Goal: Task Accomplishment & Management: Manage account settings

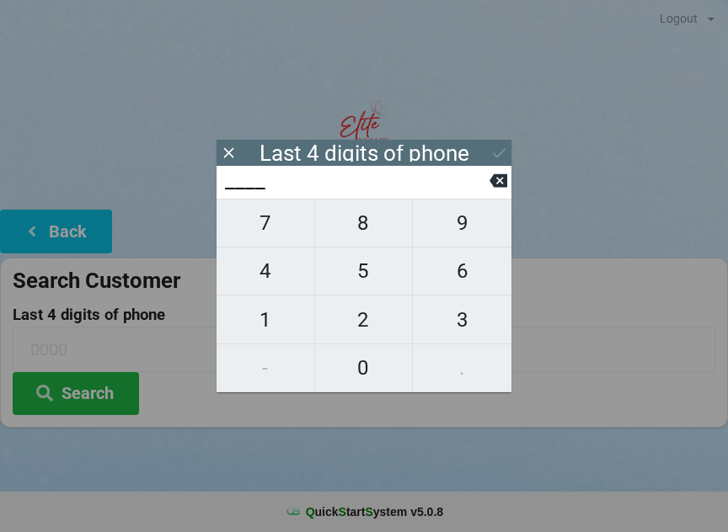
click at [371, 238] on span "8" at bounding box center [364, 223] width 98 height 35
type input "8___"
click at [477, 282] on span "6" at bounding box center [462, 271] width 99 height 35
type input "86__"
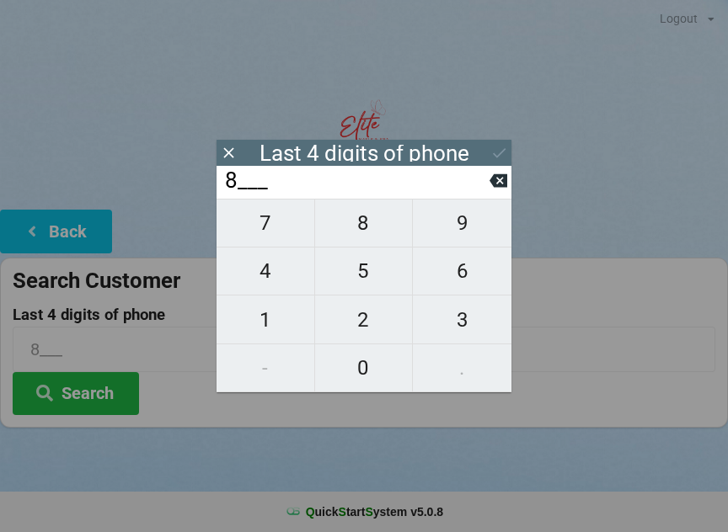
type input "86__"
click at [467, 327] on span "3" at bounding box center [462, 319] width 99 height 35
type input "863_"
click at [371, 328] on span "2" at bounding box center [364, 319] width 98 height 35
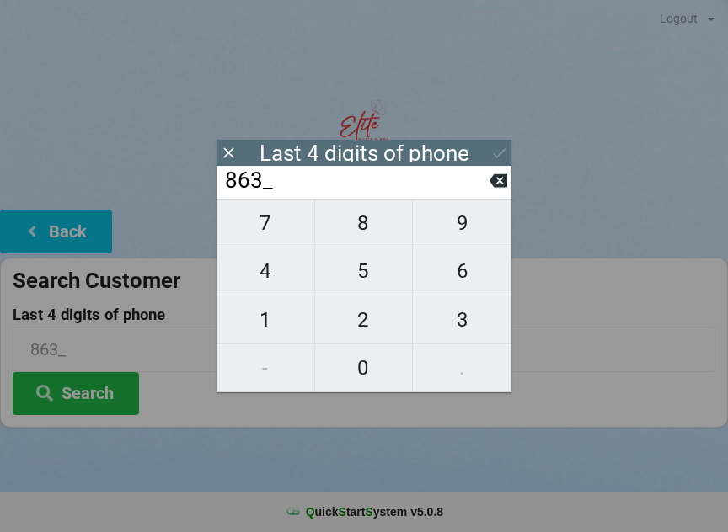
type input "8632"
click at [382, 227] on div "7 8 9 4 5 6 1 2 3 - 0 ." at bounding box center [363, 296] width 295 height 194
click at [356, 383] on div "7 8 9 4 5 6 1 2 3 - 0 ." at bounding box center [363, 296] width 295 height 194
click at [489, 190] on input "8632" at bounding box center [356, 181] width 266 height 27
click at [492, 190] on icon at bounding box center [498, 181] width 18 height 18
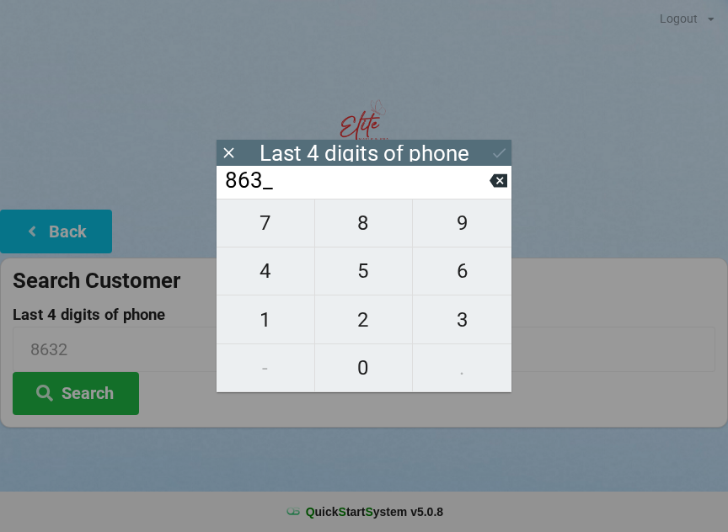
click at [491, 190] on icon at bounding box center [498, 181] width 18 height 18
click at [495, 184] on icon at bounding box center [498, 180] width 18 height 13
click at [505, 185] on icon at bounding box center [498, 180] width 18 height 13
type input "____"
click at [471, 324] on span "3" at bounding box center [462, 319] width 99 height 35
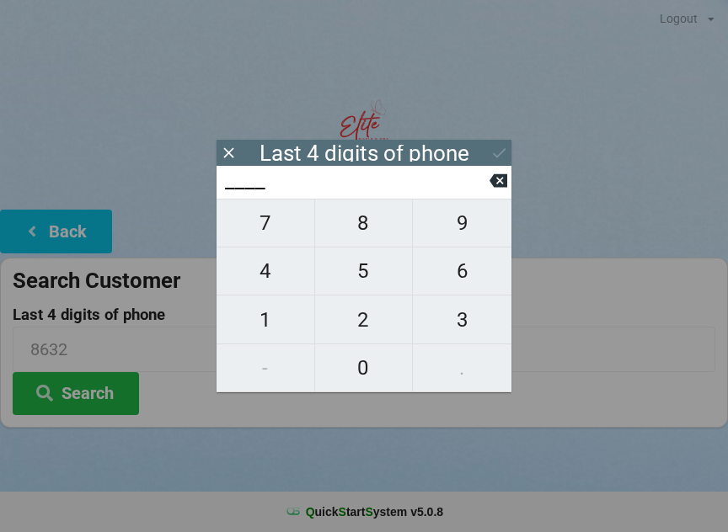
type input "3___"
click at [470, 226] on span "9" at bounding box center [462, 223] width 99 height 35
type input "39__"
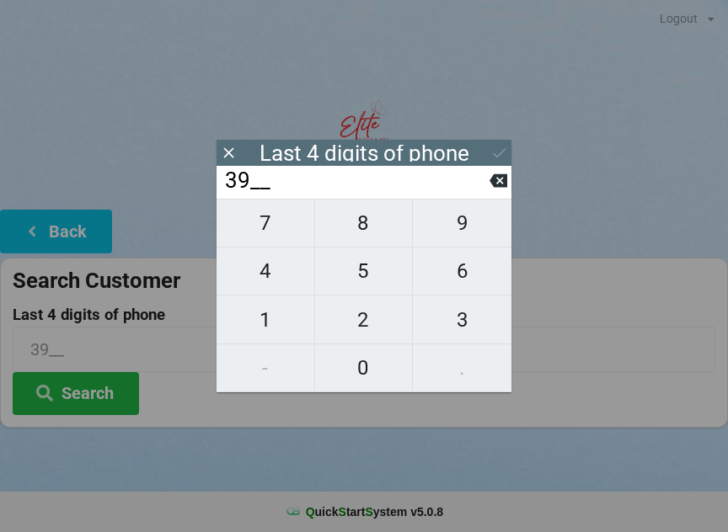
click at [386, 275] on span "5" at bounding box center [364, 271] width 98 height 35
type input "395_"
click at [461, 280] on span "6" at bounding box center [462, 271] width 99 height 35
type input "3956"
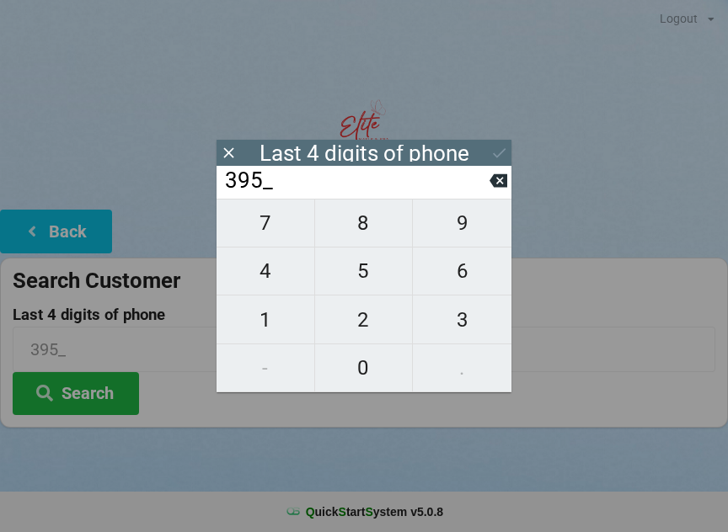
type input "3956"
click at [503, 145] on icon at bounding box center [499, 153] width 18 height 18
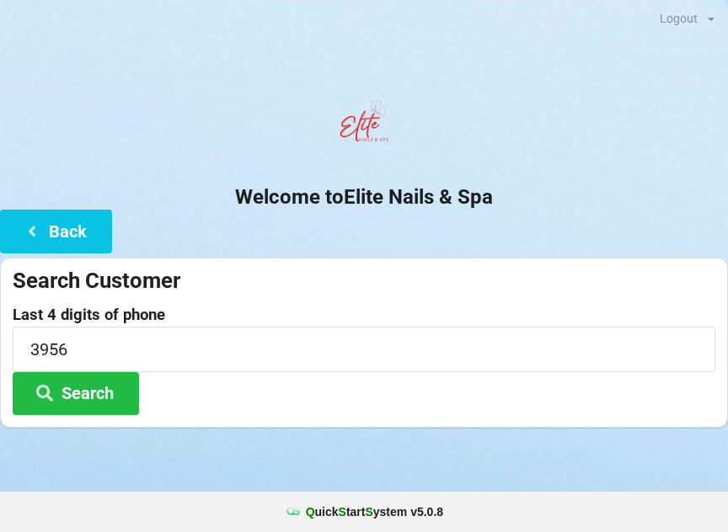
click at [98, 372] on button "Search" at bounding box center [76, 393] width 126 height 43
click at [170, 348] on input "3956" at bounding box center [364, 349] width 703 height 45
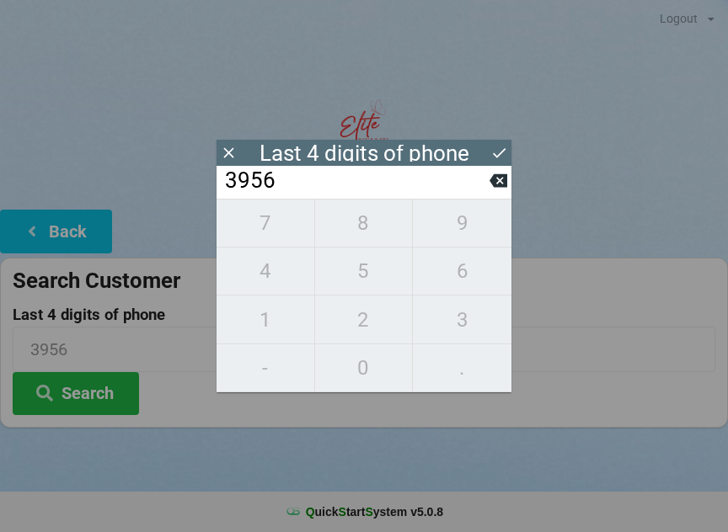
click at [491, 184] on icon at bounding box center [498, 181] width 18 height 18
click at [495, 183] on icon at bounding box center [498, 180] width 18 height 13
click at [494, 188] on icon at bounding box center [498, 180] width 18 height 13
click at [496, 187] on icon at bounding box center [498, 180] width 18 height 13
type input "____"
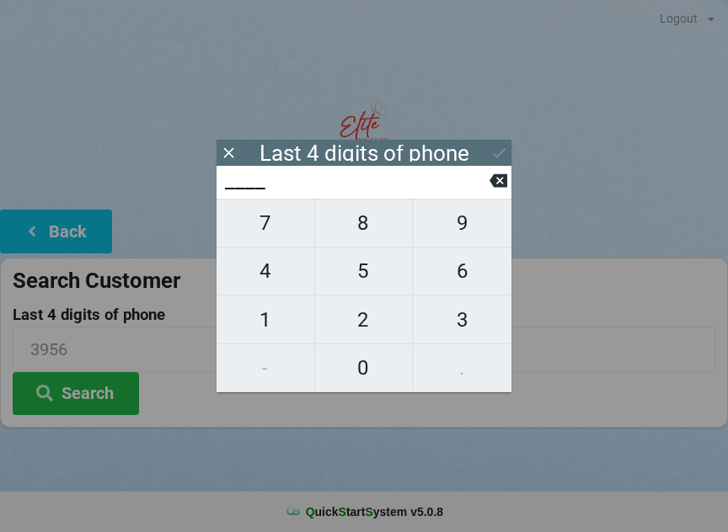
click at [496, 180] on icon at bounding box center [498, 180] width 18 height 13
click at [384, 321] on span "2" at bounding box center [364, 319] width 98 height 35
type input "2___"
click at [273, 325] on span "1" at bounding box center [265, 319] width 98 height 35
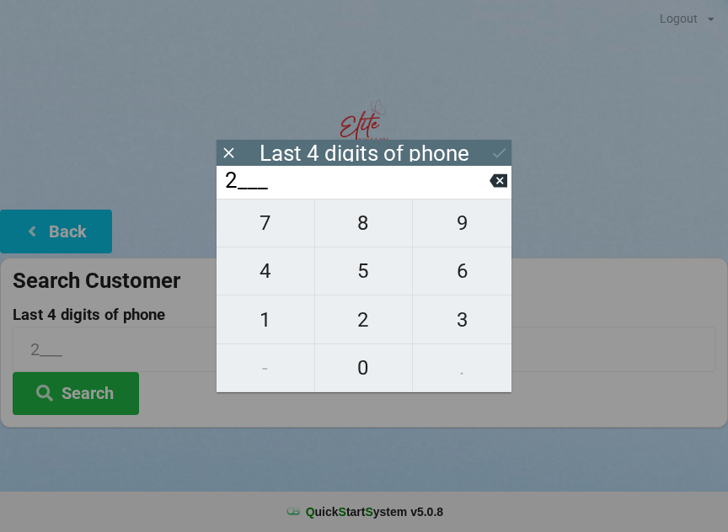
type input "21__"
click at [350, 365] on span "0" at bounding box center [364, 367] width 98 height 35
type input "210_"
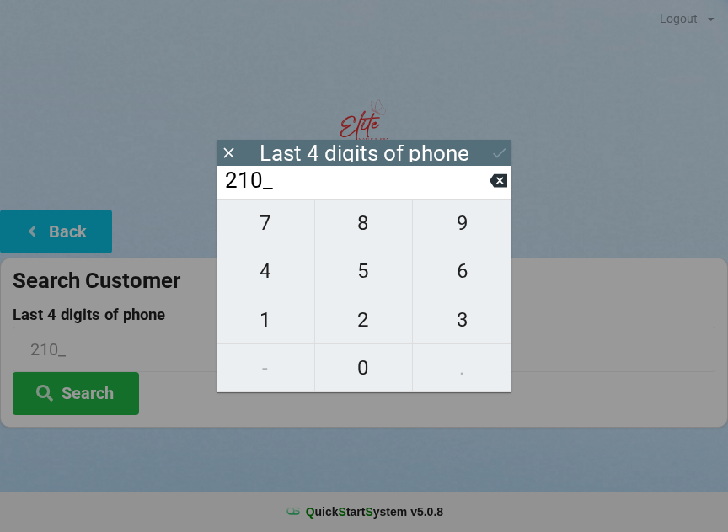
click at [467, 239] on span "9" at bounding box center [462, 223] width 99 height 35
type input "2109"
click at [286, 276] on div "7 8 9 4 5 6 1 2 3 - 0 ." at bounding box center [363, 296] width 295 height 194
click at [500, 187] on icon at bounding box center [498, 181] width 18 height 18
click at [492, 184] on icon at bounding box center [498, 180] width 18 height 13
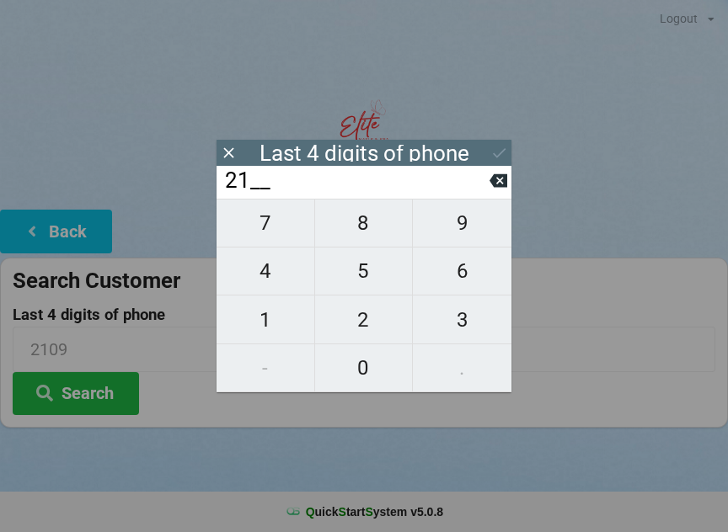
click at [492, 184] on icon at bounding box center [498, 180] width 18 height 13
click at [497, 189] on icon at bounding box center [498, 181] width 18 height 18
type input "____"
click at [466, 231] on span "9" at bounding box center [462, 223] width 99 height 35
type input "9___"
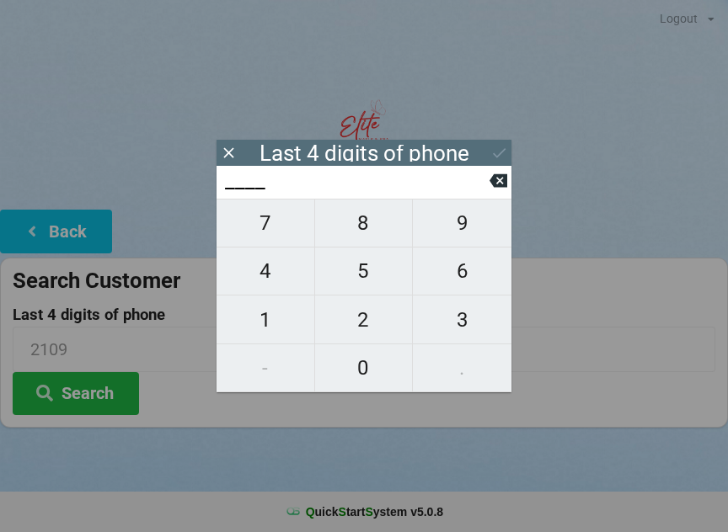
type input "9___"
click at [279, 329] on span "1" at bounding box center [265, 319] width 98 height 35
type input "91__"
click at [281, 327] on span "1" at bounding box center [265, 319] width 98 height 35
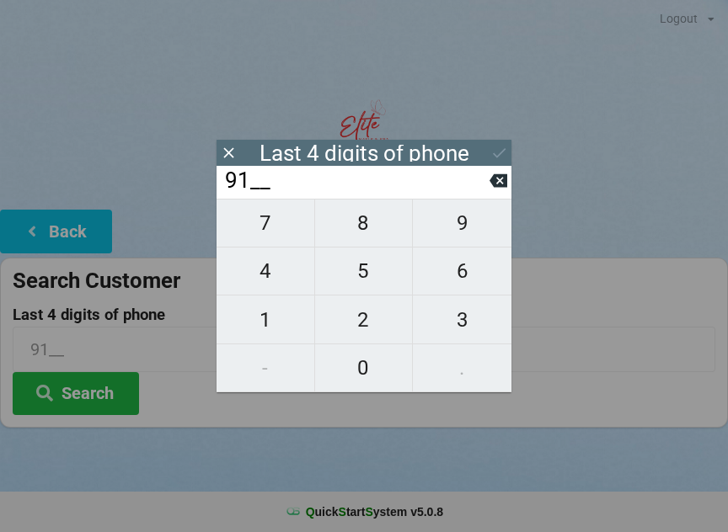
type input "911_"
click at [281, 280] on span "4" at bounding box center [265, 271] width 98 height 35
type input "9114"
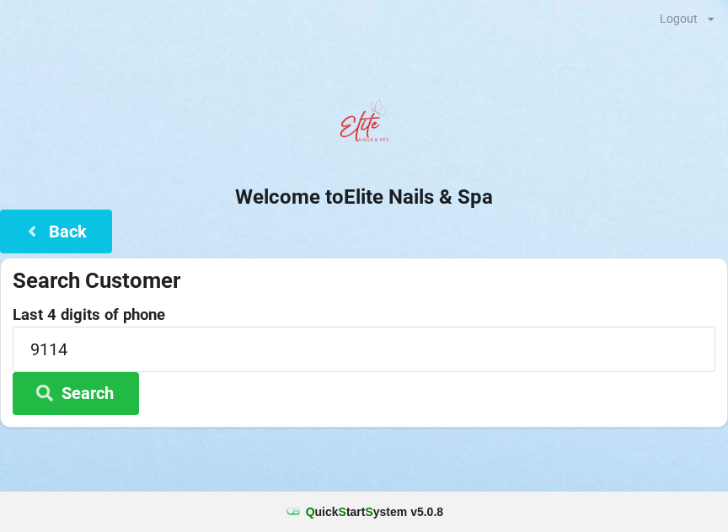
click at [99, 397] on button "Search" at bounding box center [76, 393] width 126 height 43
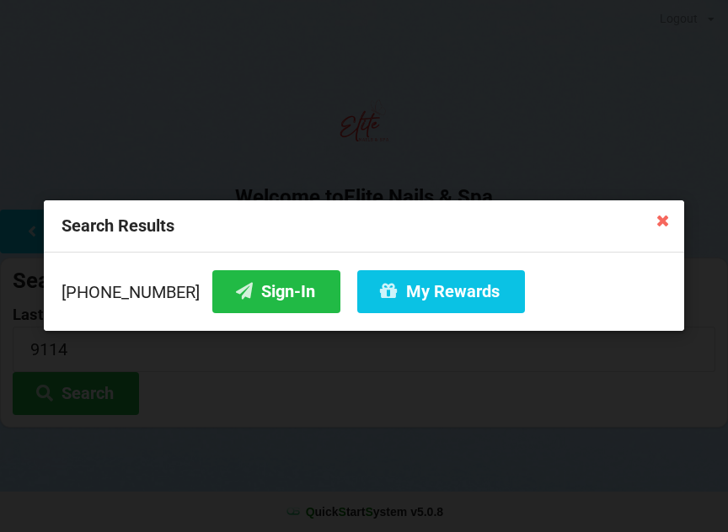
click at [248, 303] on button "Sign-In" at bounding box center [276, 291] width 128 height 43
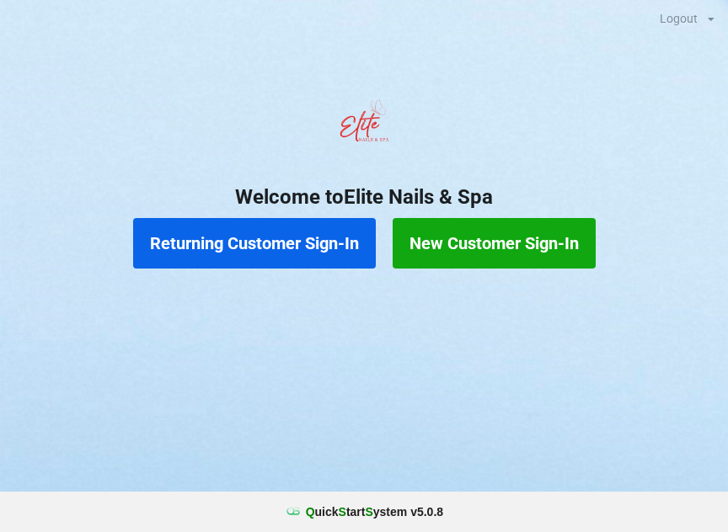
click at [295, 240] on button "Returning Customer Sign-In" at bounding box center [254, 243] width 243 height 51
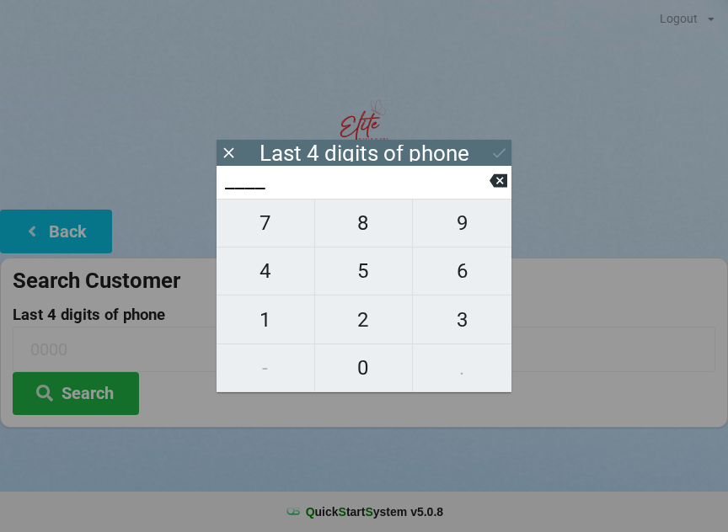
click at [271, 283] on span "4" at bounding box center [265, 271] width 98 height 35
type input "4___"
click at [372, 379] on span "0" at bounding box center [364, 367] width 98 height 35
type input "40__"
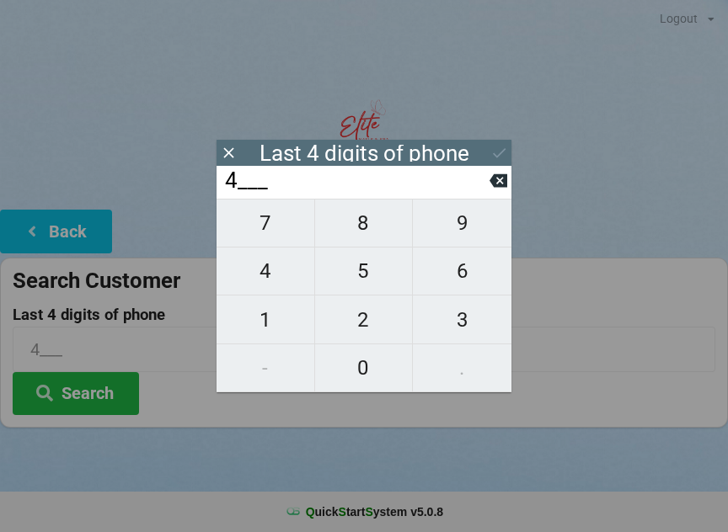
type input "40__"
click at [271, 238] on span "7" at bounding box center [265, 223] width 98 height 35
type input "407_"
click at [371, 276] on span "5" at bounding box center [364, 271] width 98 height 35
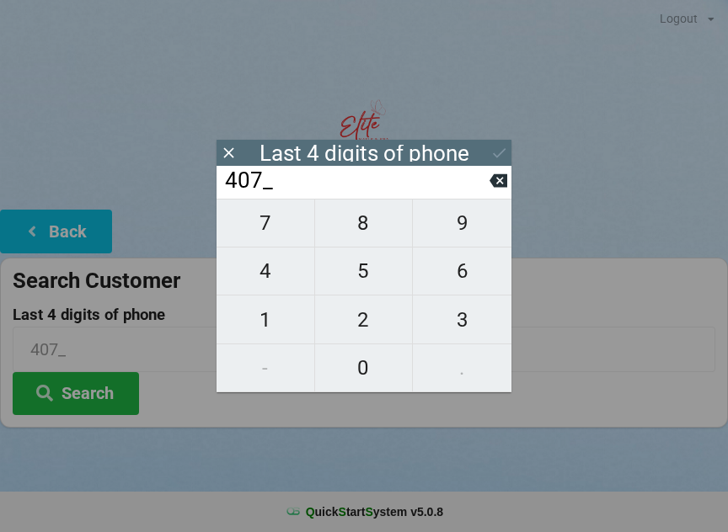
type input "4075"
click at [370, 280] on div "7 8 9 4 5 6 1 2 3 - 0 ." at bounding box center [363, 296] width 295 height 194
click at [370, 232] on div "7 8 9 4 5 6 1 2 3 - 0 ." at bounding box center [363, 296] width 295 height 194
click at [493, 184] on icon at bounding box center [498, 180] width 18 height 13
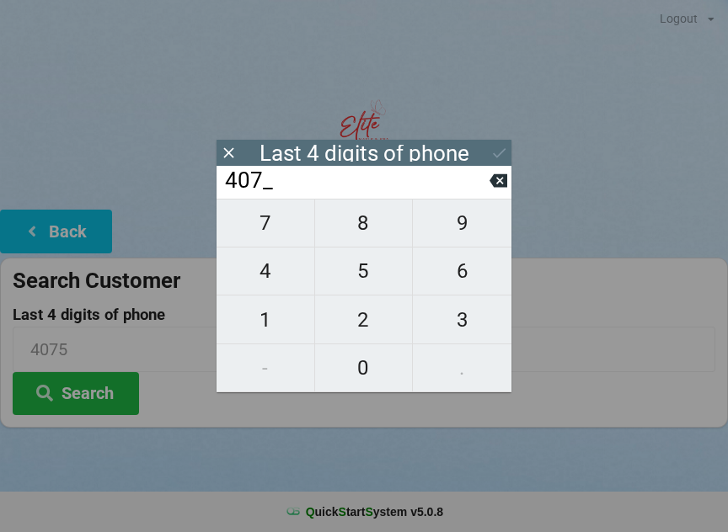
click at [494, 182] on icon at bounding box center [498, 180] width 18 height 13
click at [496, 184] on icon at bounding box center [498, 180] width 18 height 13
click at [494, 187] on icon at bounding box center [498, 180] width 18 height 13
click at [461, 224] on span "9" at bounding box center [462, 223] width 99 height 35
type input "9___"
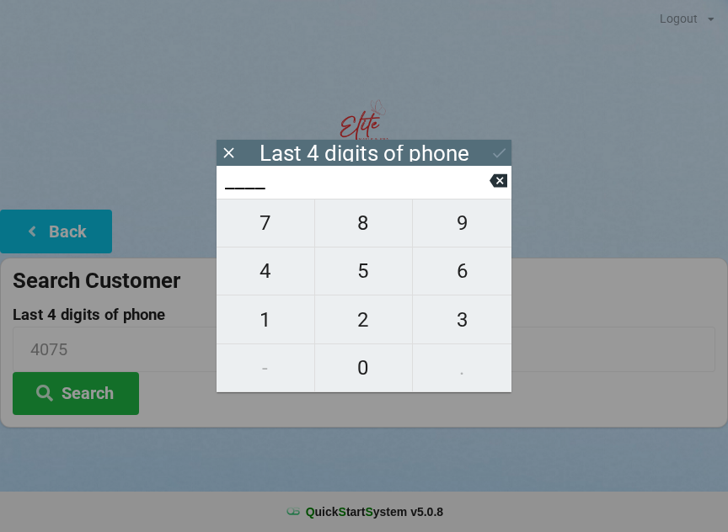
type input "9___"
click at [269, 279] on span "4" at bounding box center [265, 271] width 98 height 35
type input "94__"
click at [465, 333] on span "3" at bounding box center [462, 319] width 99 height 35
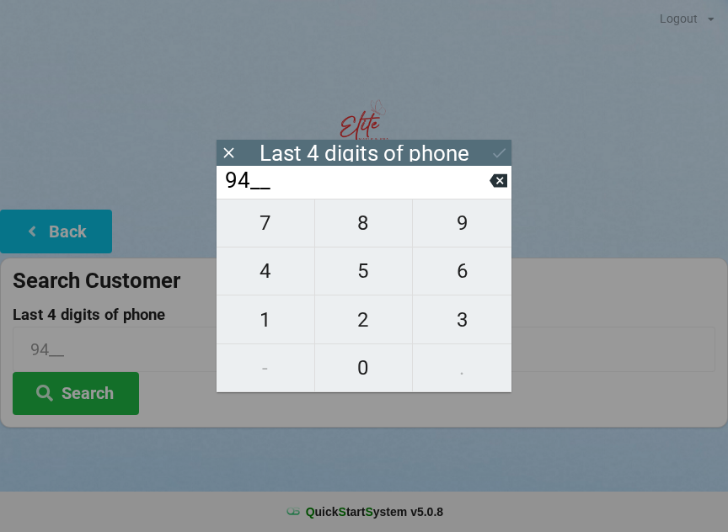
type input "943_"
click at [467, 288] on span "6" at bounding box center [462, 271] width 99 height 35
type input "9436"
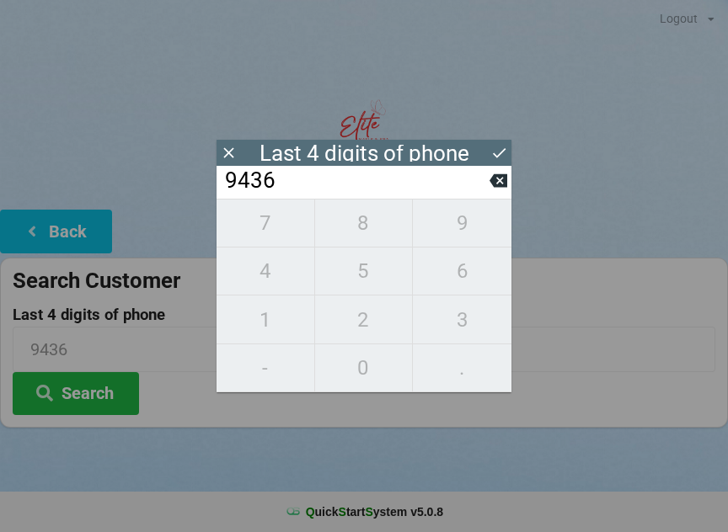
click at [371, 187] on input "9436" at bounding box center [356, 181] width 266 height 27
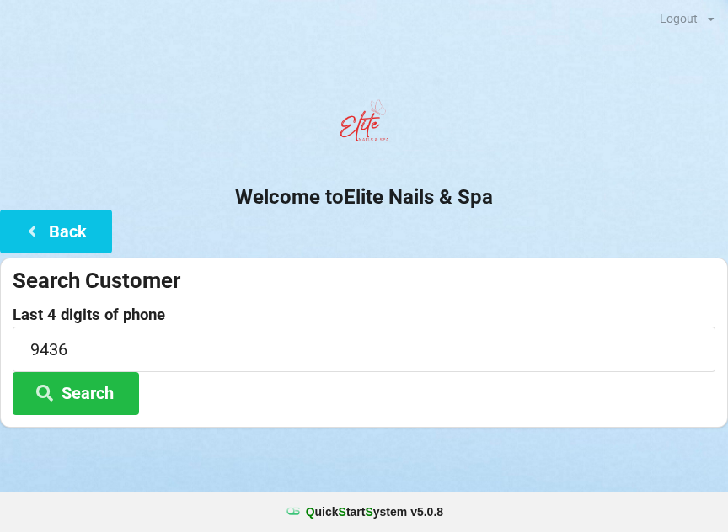
click at [74, 398] on button "Search" at bounding box center [76, 393] width 126 height 43
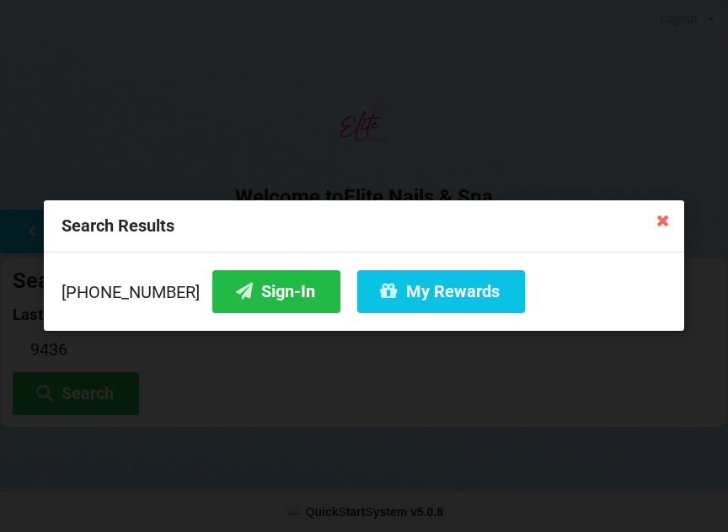
click at [254, 288] on button "Sign-In" at bounding box center [276, 291] width 128 height 43
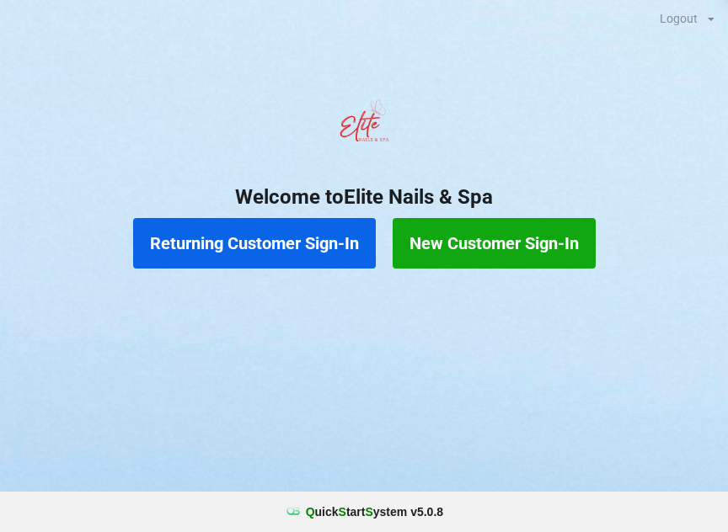
click at [313, 246] on button "Returning Customer Sign-In" at bounding box center [254, 243] width 243 height 51
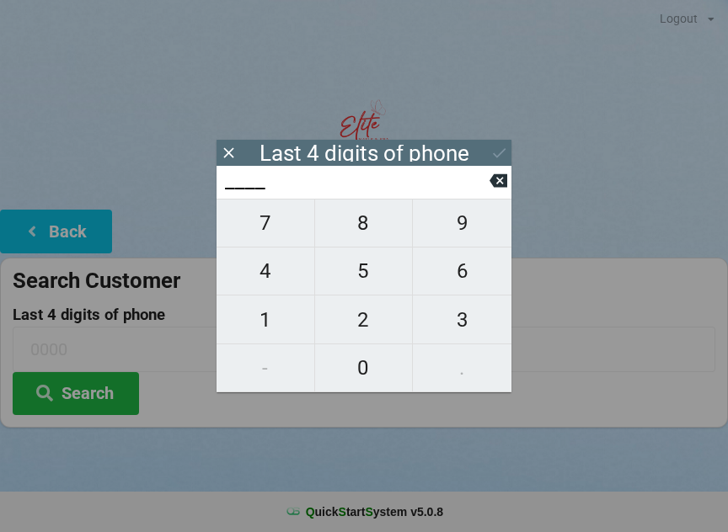
click at [279, 232] on span "7" at bounding box center [265, 223] width 98 height 35
type input "7___"
click at [354, 232] on span "8" at bounding box center [364, 223] width 98 height 35
type input "78__"
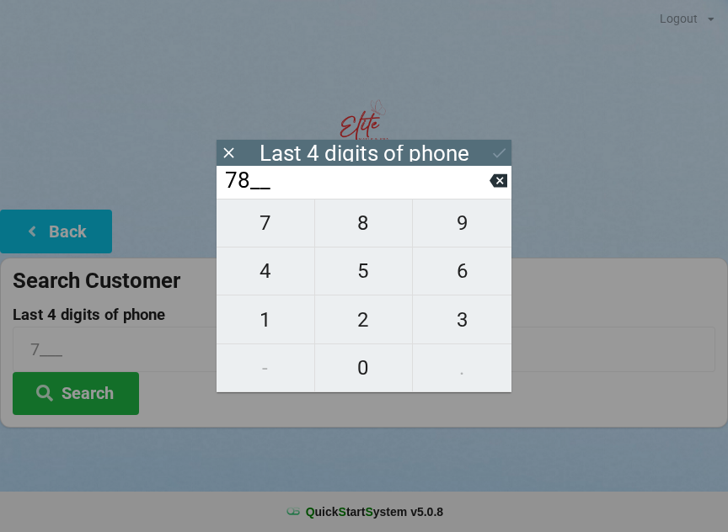
type input "78__"
click at [462, 280] on span "6" at bounding box center [462, 271] width 99 height 35
type input "786_"
click at [279, 281] on span "4" at bounding box center [265, 271] width 98 height 35
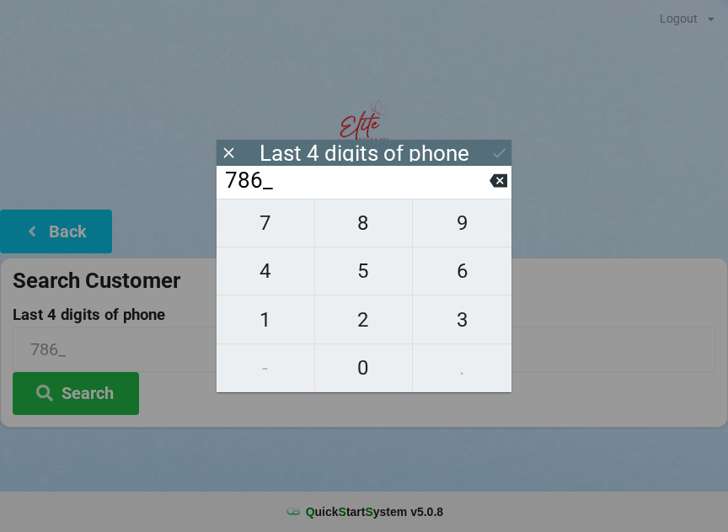
type input "7864"
click at [284, 322] on div "7 8 9 4 5 6 1 2 3 - 0 ." at bounding box center [363, 296] width 295 height 194
click at [282, 278] on div "7 8 9 4 5 6 1 2 3 - 0 ." at bounding box center [363, 296] width 295 height 194
click at [494, 182] on icon at bounding box center [498, 180] width 18 height 13
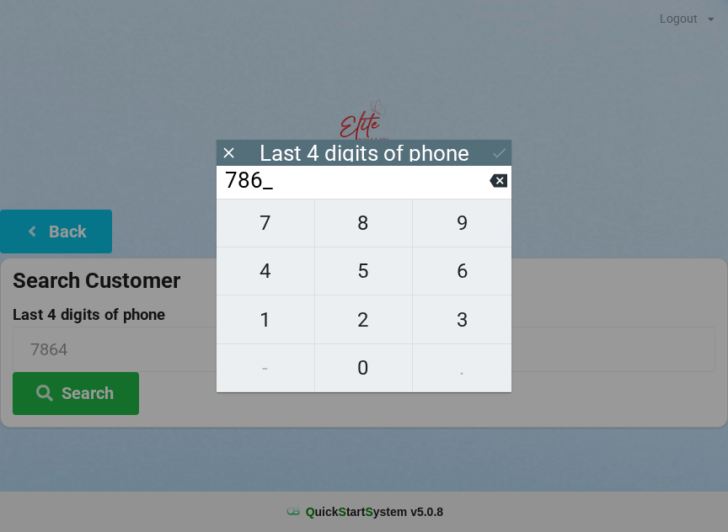
click at [494, 184] on icon at bounding box center [498, 180] width 18 height 13
click at [490, 190] on icon at bounding box center [498, 181] width 18 height 18
click at [491, 185] on icon at bounding box center [498, 180] width 18 height 13
click at [283, 271] on span "4" at bounding box center [265, 271] width 98 height 35
type input "4___"
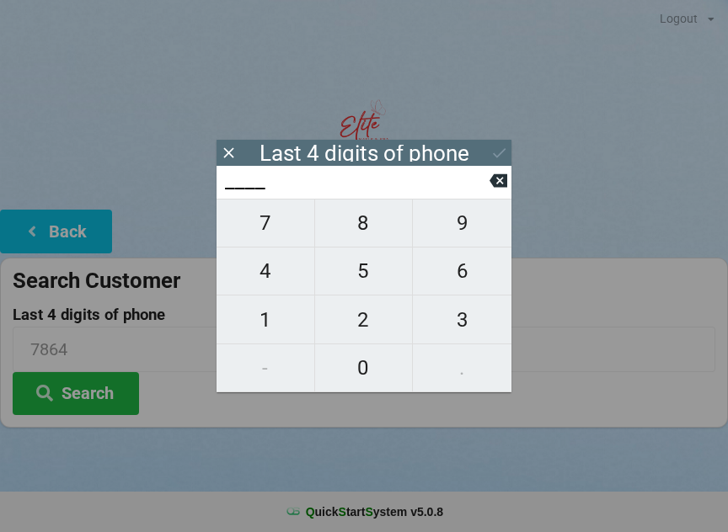
type input "4___"
click at [277, 234] on span "7" at bounding box center [265, 223] width 98 height 35
type input "47__"
click at [276, 279] on span "4" at bounding box center [265, 271] width 98 height 35
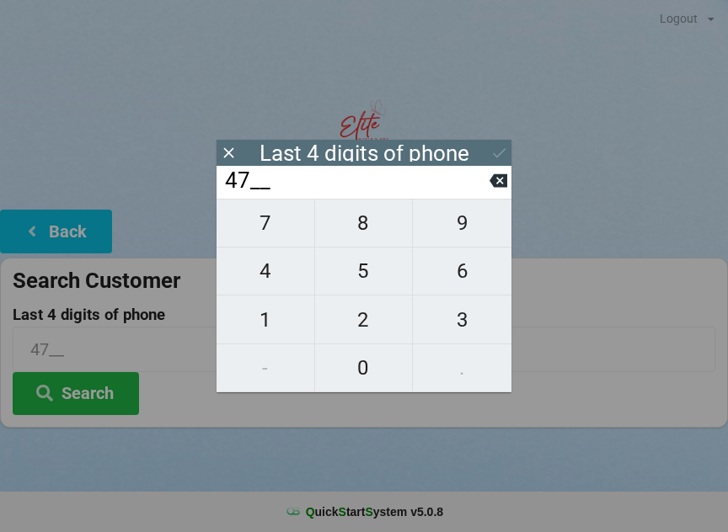
type input "474_"
click at [281, 326] on span "1" at bounding box center [265, 319] width 98 height 35
type input "4741"
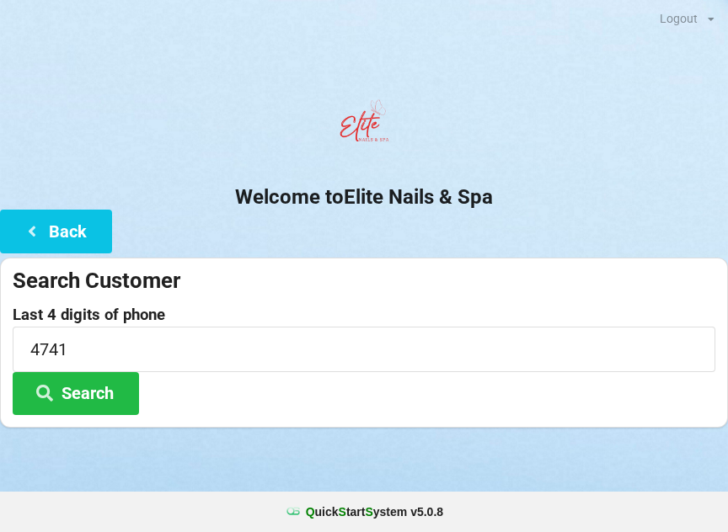
click at [537, 386] on div "Last 4 digits of phone 4741 Search" at bounding box center [364, 361] width 703 height 109
click at [117, 390] on button "Search" at bounding box center [76, 393] width 126 height 43
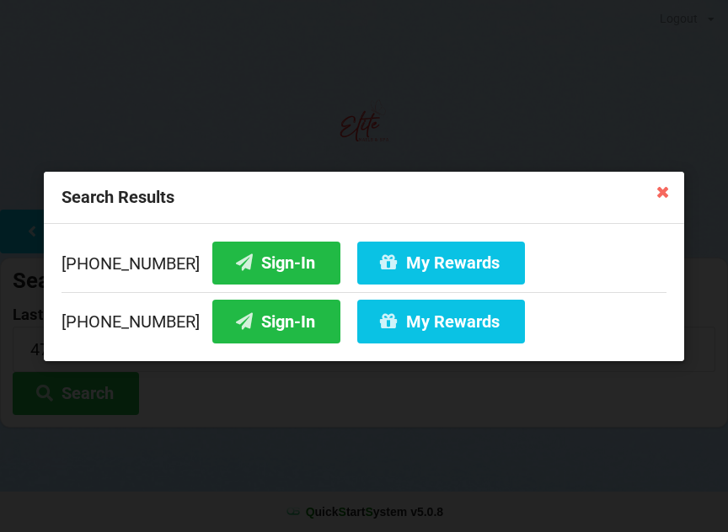
click at [260, 329] on button "Sign-In" at bounding box center [276, 321] width 128 height 43
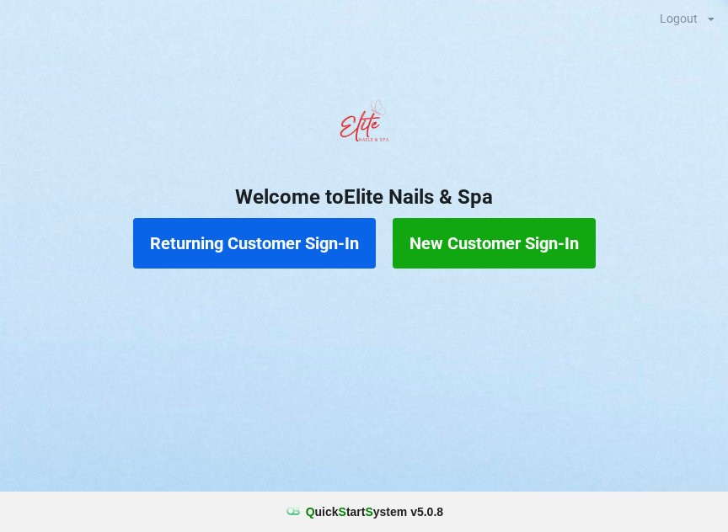
click at [496, 231] on button "New Customer Sign-In" at bounding box center [494, 243] width 203 height 51
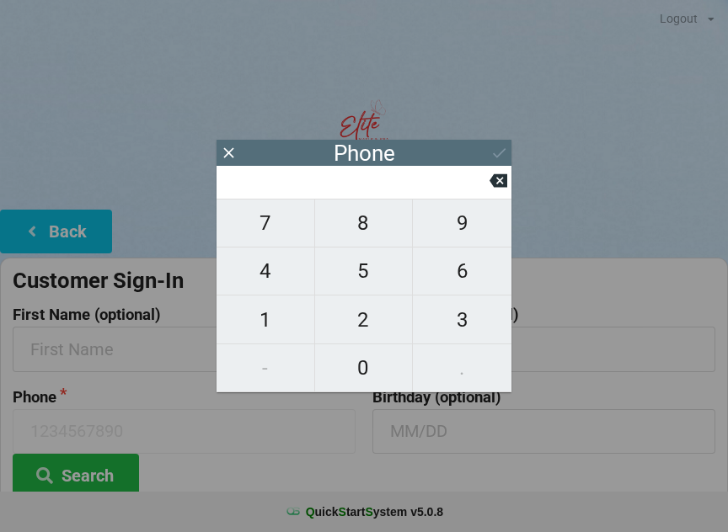
click at [254, 226] on span "7" at bounding box center [265, 223] width 98 height 35
type input "7"
click at [378, 227] on span "8" at bounding box center [364, 223] width 98 height 35
type input "78"
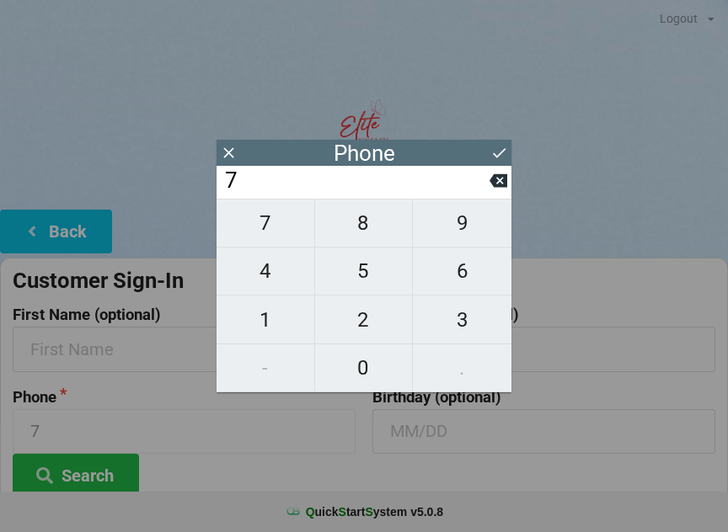
type input "78"
click at [257, 332] on span "1" at bounding box center [265, 319] width 98 height 35
type input "781"
click at [472, 275] on span "6" at bounding box center [462, 271] width 99 height 35
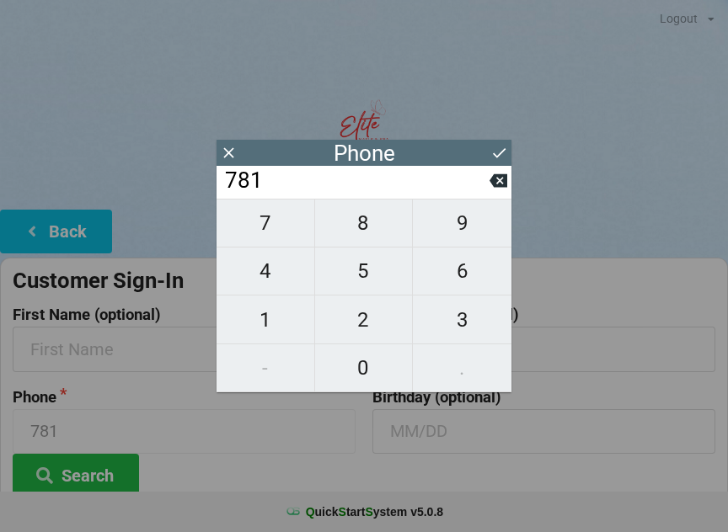
type input "7816"
click at [494, 142] on button at bounding box center [499, 153] width 18 height 23
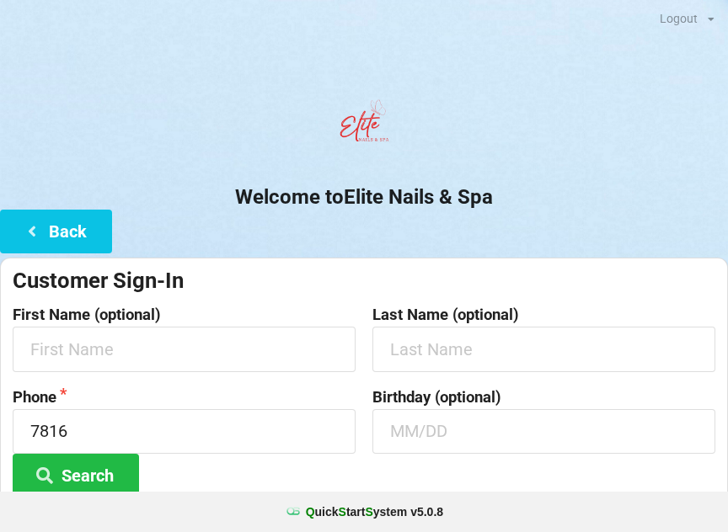
click at [126, 468] on button "Search" at bounding box center [76, 475] width 126 height 43
click at [71, 473] on button "Search" at bounding box center [76, 475] width 126 height 43
click at [175, 429] on input "7816" at bounding box center [184, 431] width 343 height 45
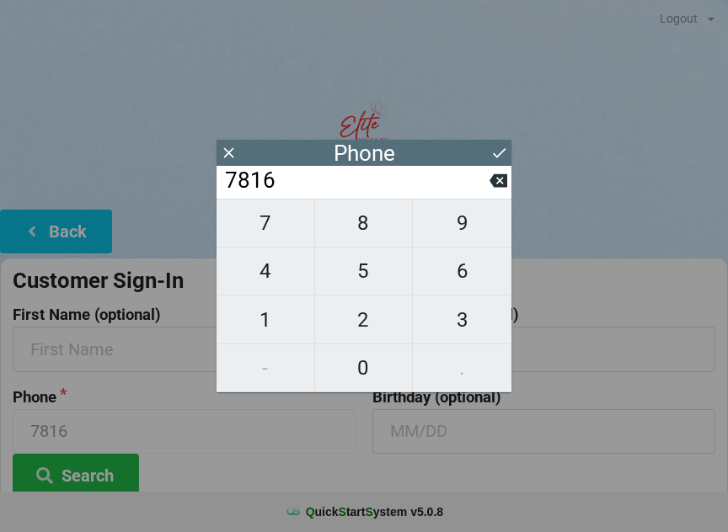
click at [494, 190] on icon at bounding box center [498, 181] width 18 height 18
click at [494, 184] on icon at bounding box center [498, 180] width 18 height 13
click at [492, 186] on icon at bounding box center [498, 180] width 18 height 13
type input "7"
click at [492, 186] on icon at bounding box center [498, 180] width 18 height 13
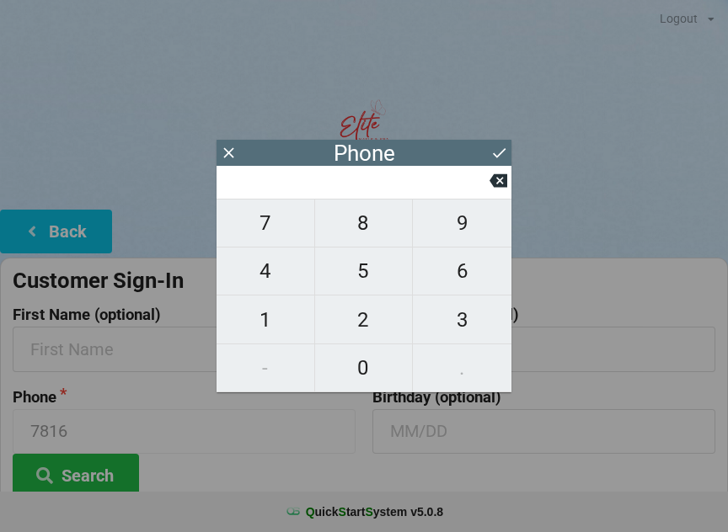
click at [494, 185] on icon at bounding box center [498, 180] width 18 height 13
click at [500, 188] on icon at bounding box center [498, 181] width 18 height 18
click at [71, 224] on button "Back" at bounding box center [56, 231] width 112 height 43
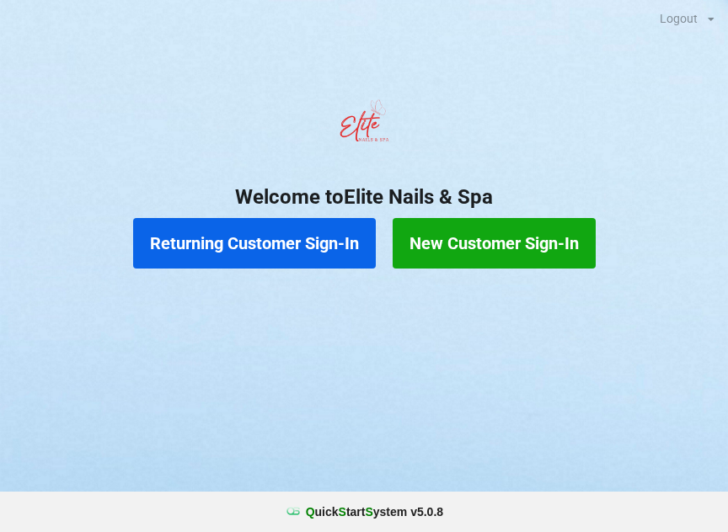
click at [261, 241] on button "Returning Customer Sign-In" at bounding box center [254, 243] width 243 height 51
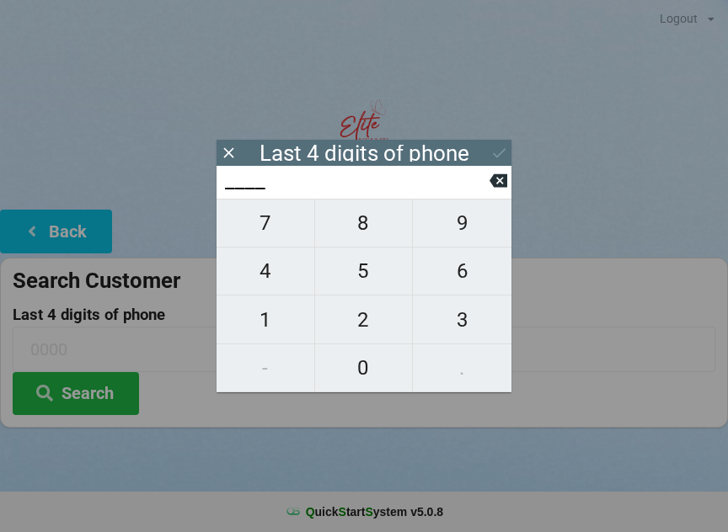
click at [267, 227] on span "7" at bounding box center [265, 223] width 98 height 35
type input "7___"
click at [375, 232] on span "8" at bounding box center [364, 223] width 98 height 35
type input "78__"
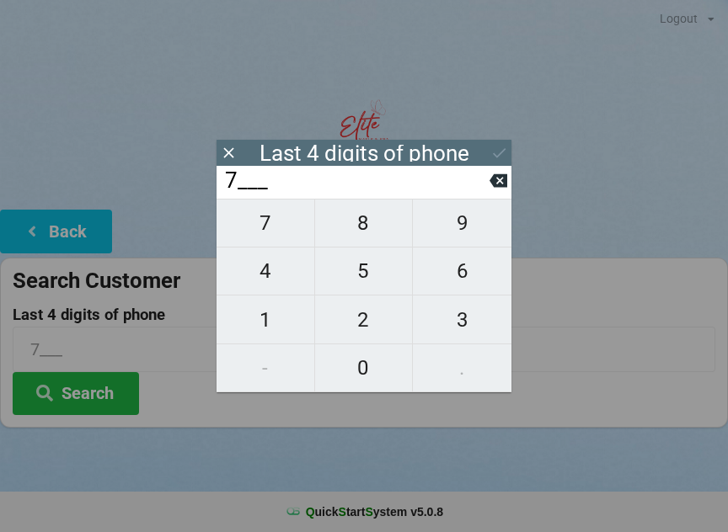
type input "78__"
click at [255, 344] on button "1" at bounding box center [265, 320] width 99 height 48
type input "781_"
click at [457, 275] on span "6" at bounding box center [462, 271] width 99 height 35
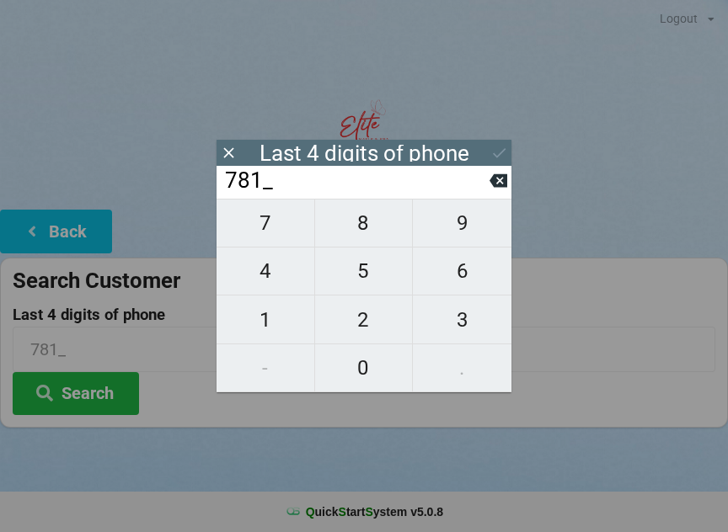
type input "7816"
click at [499, 148] on icon at bounding box center [499, 153] width 18 height 18
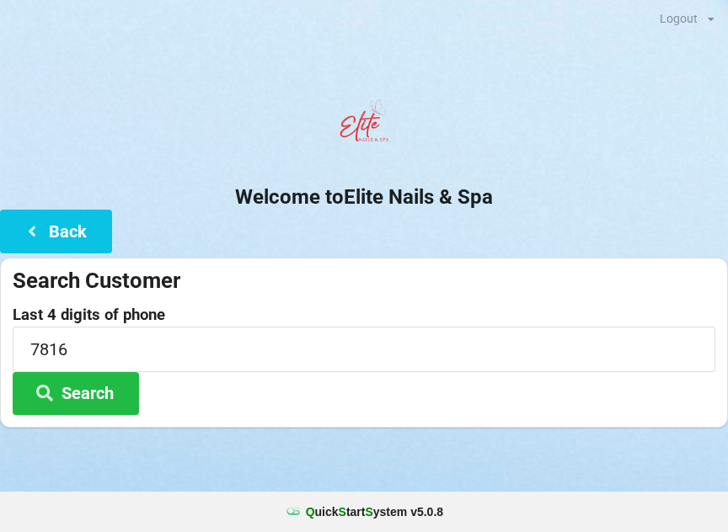
click at [100, 396] on button "Search" at bounding box center [76, 393] width 126 height 43
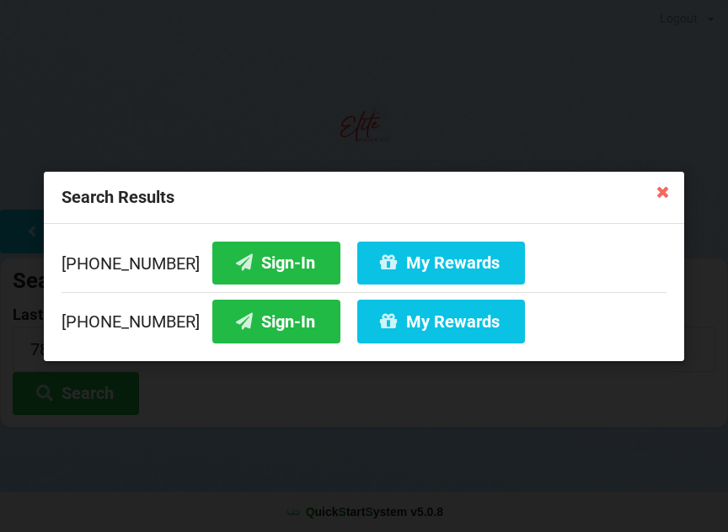
click at [243, 259] on button "Sign-In" at bounding box center [276, 262] width 128 height 43
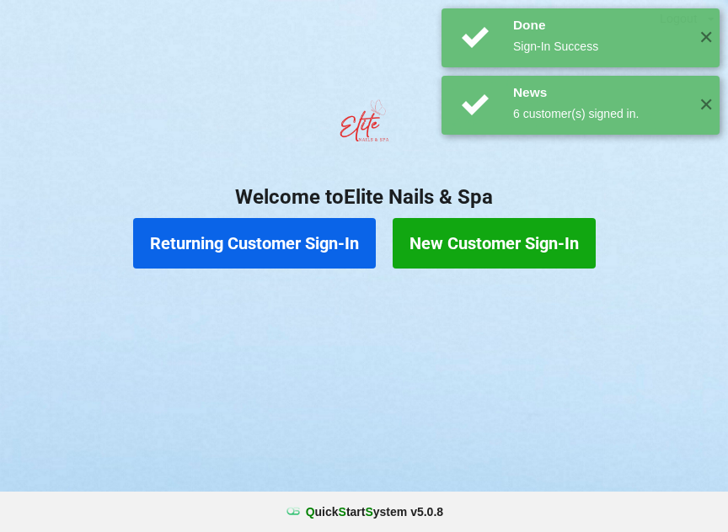
click at [271, 248] on button "Returning Customer Sign-In" at bounding box center [254, 243] width 243 height 51
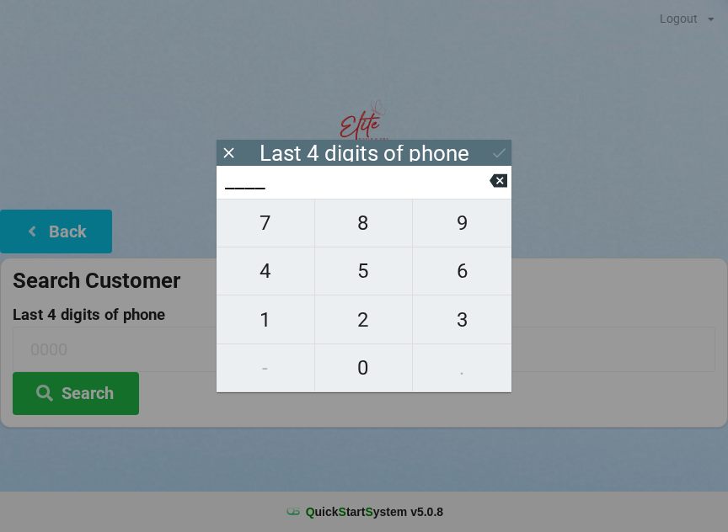
click at [265, 231] on span "7" at bounding box center [265, 223] width 98 height 35
type input "7___"
click at [380, 222] on span "8" at bounding box center [364, 223] width 98 height 35
type input "78__"
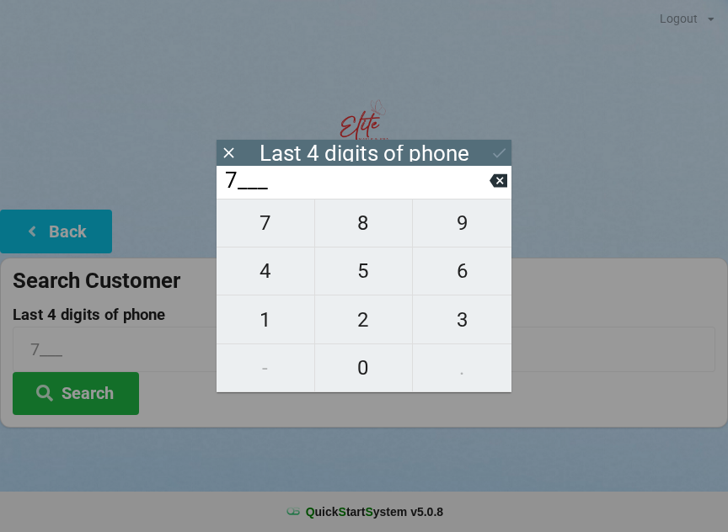
type input "78__"
click at [269, 318] on span "1" at bounding box center [265, 319] width 98 height 35
type input "781_"
click at [467, 248] on button "9" at bounding box center [462, 223] width 99 height 49
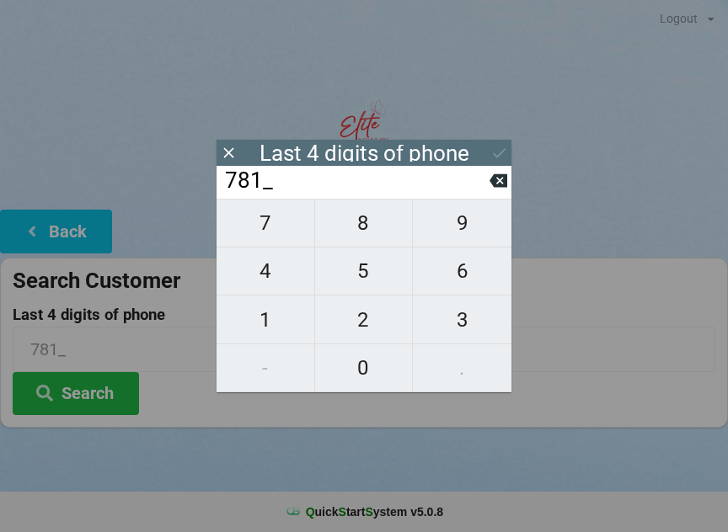
type input "7819"
click at [490, 179] on icon at bounding box center [498, 181] width 18 height 18
click at [462, 278] on span "6" at bounding box center [462, 271] width 99 height 35
type input "7816"
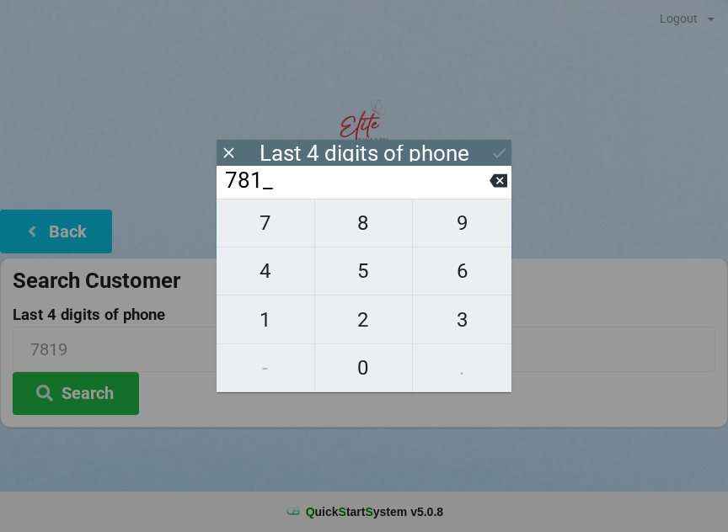
type input "7816"
click at [495, 154] on icon at bounding box center [499, 153] width 18 height 18
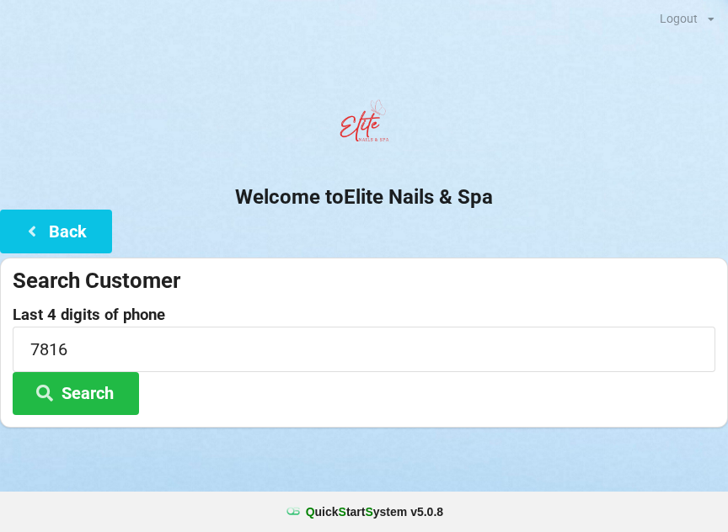
click at [108, 402] on button "Search" at bounding box center [76, 393] width 126 height 43
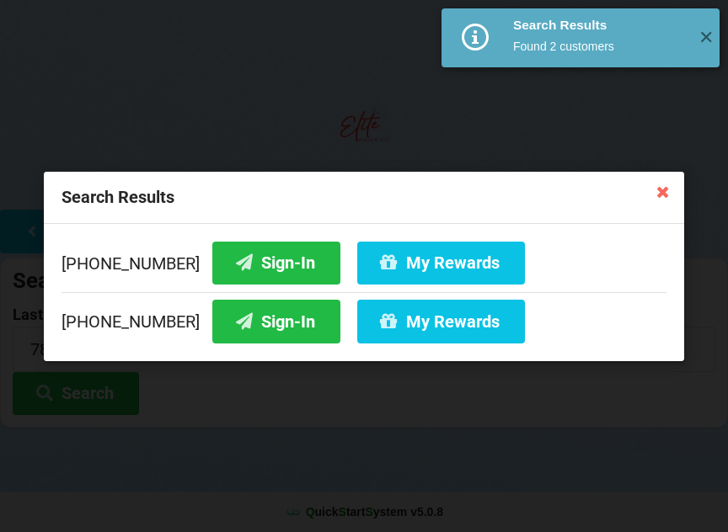
click at [421, 245] on button "My Rewards" at bounding box center [441, 262] width 168 height 43
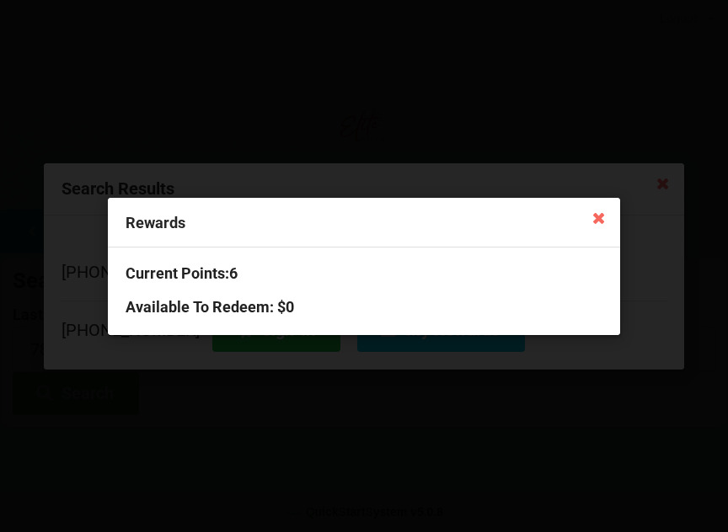
click at [601, 222] on icon at bounding box center [598, 217] width 27 height 27
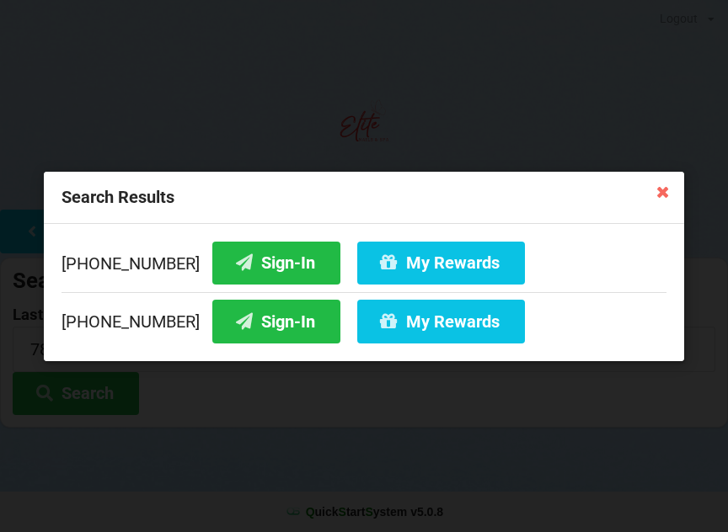
click at [665, 197] on icon at bounding box center [662, 191] width 27 height 27
